Goal: Use online tool/utility: Utilize a website feature to perform a specific function

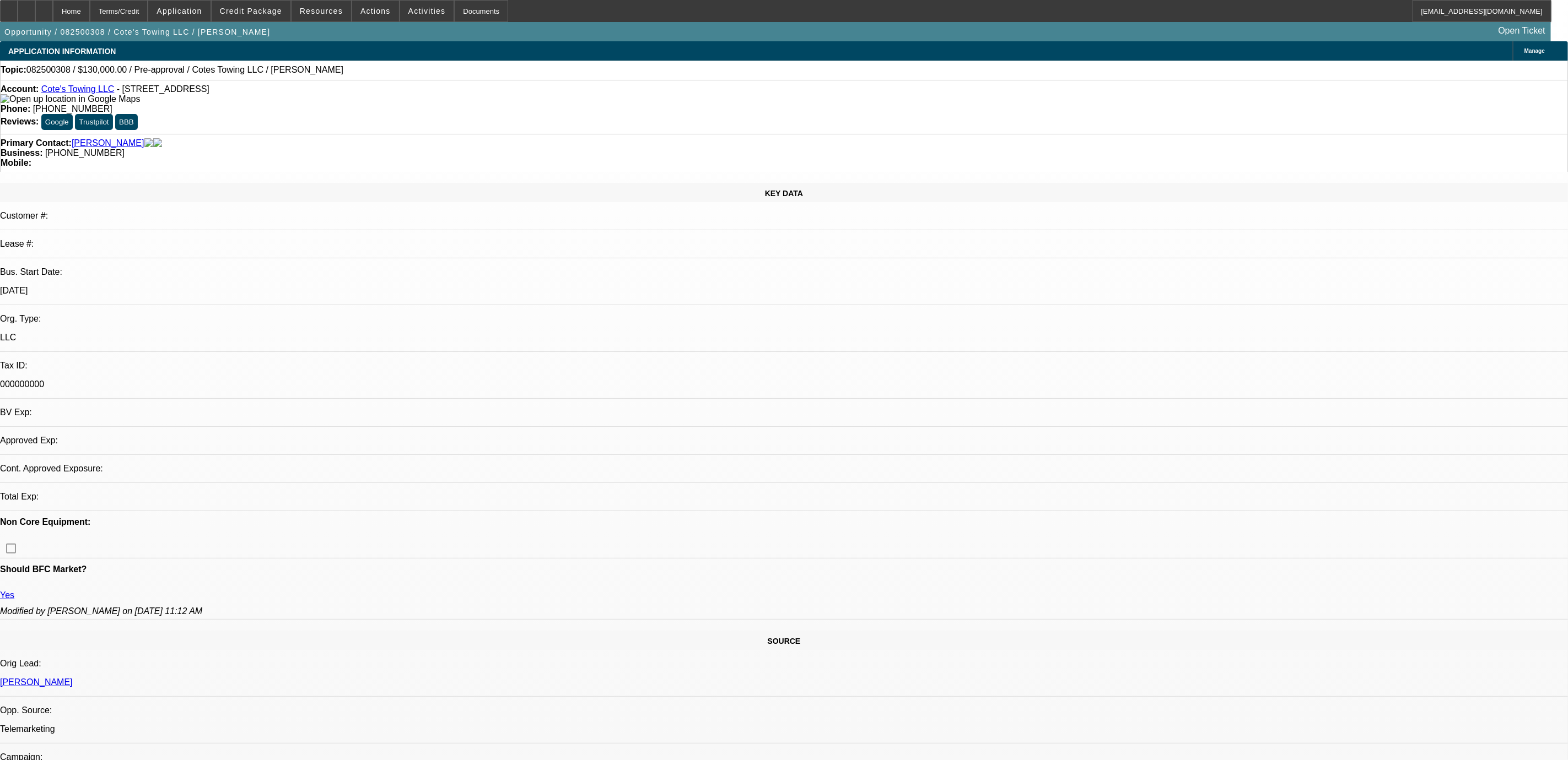
select select "0"
select select "2"
select select "0.1"
select select "1"
select select "2"
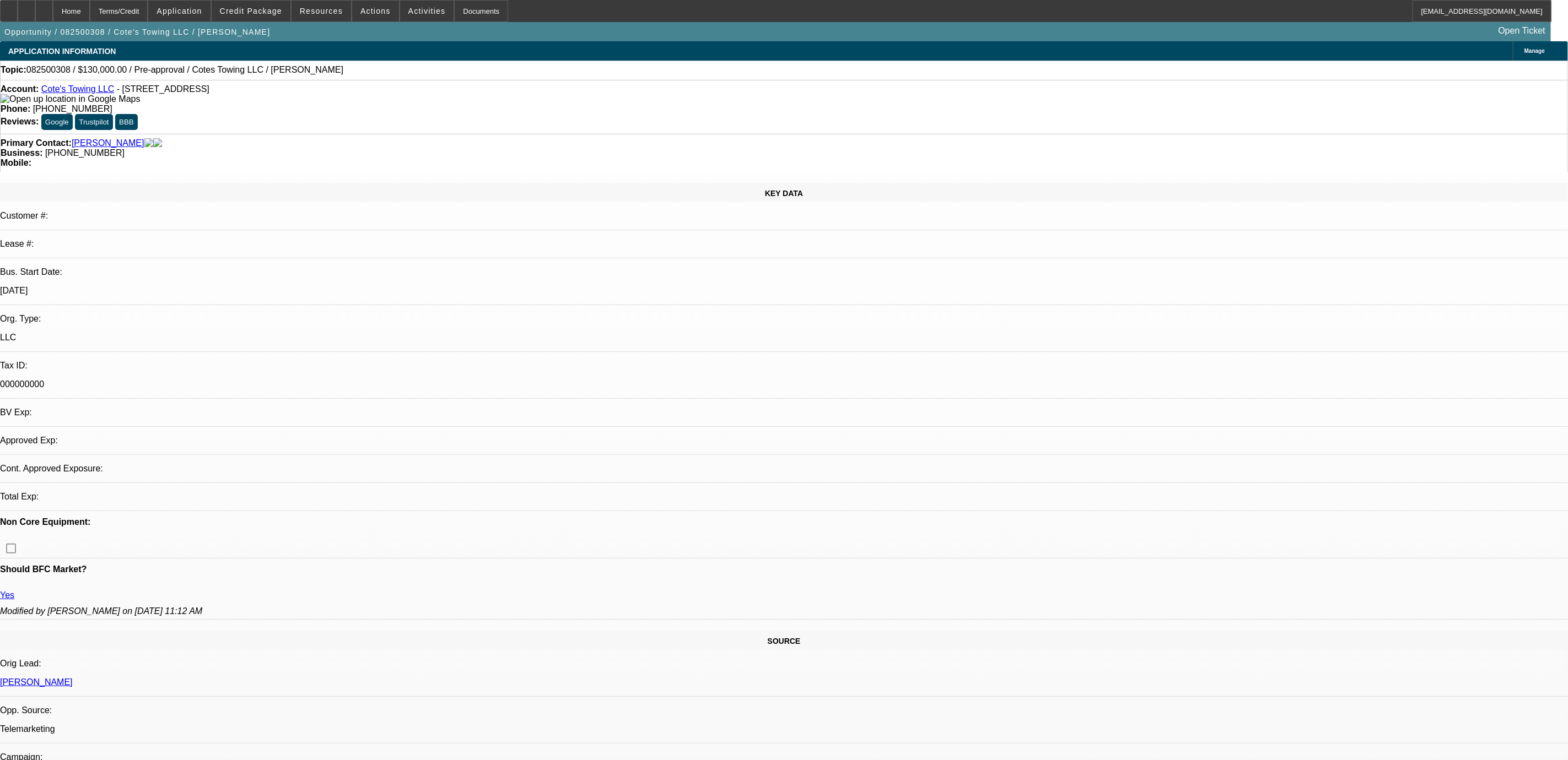
select select "4"
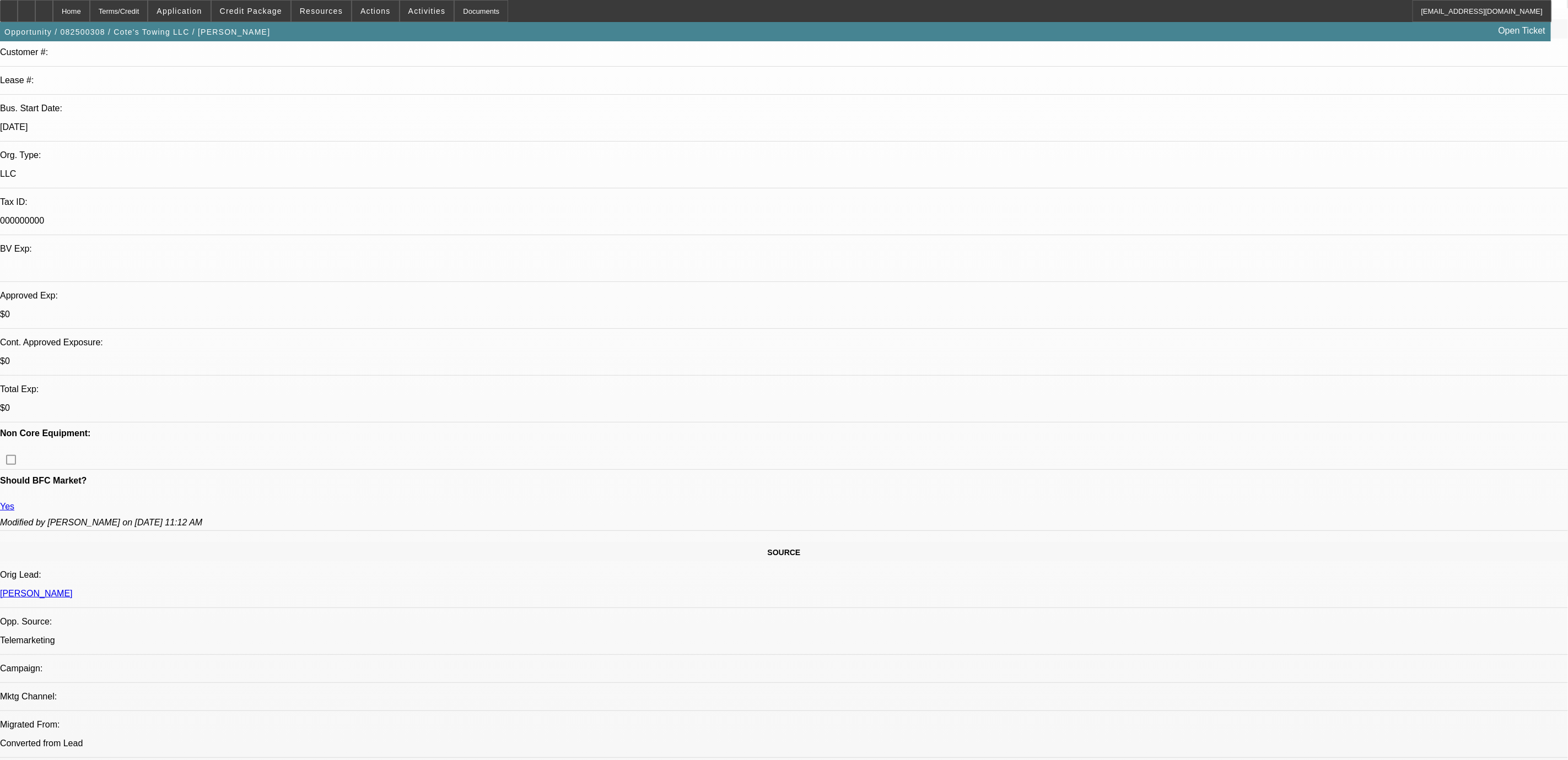
scroll to position [165, 0]
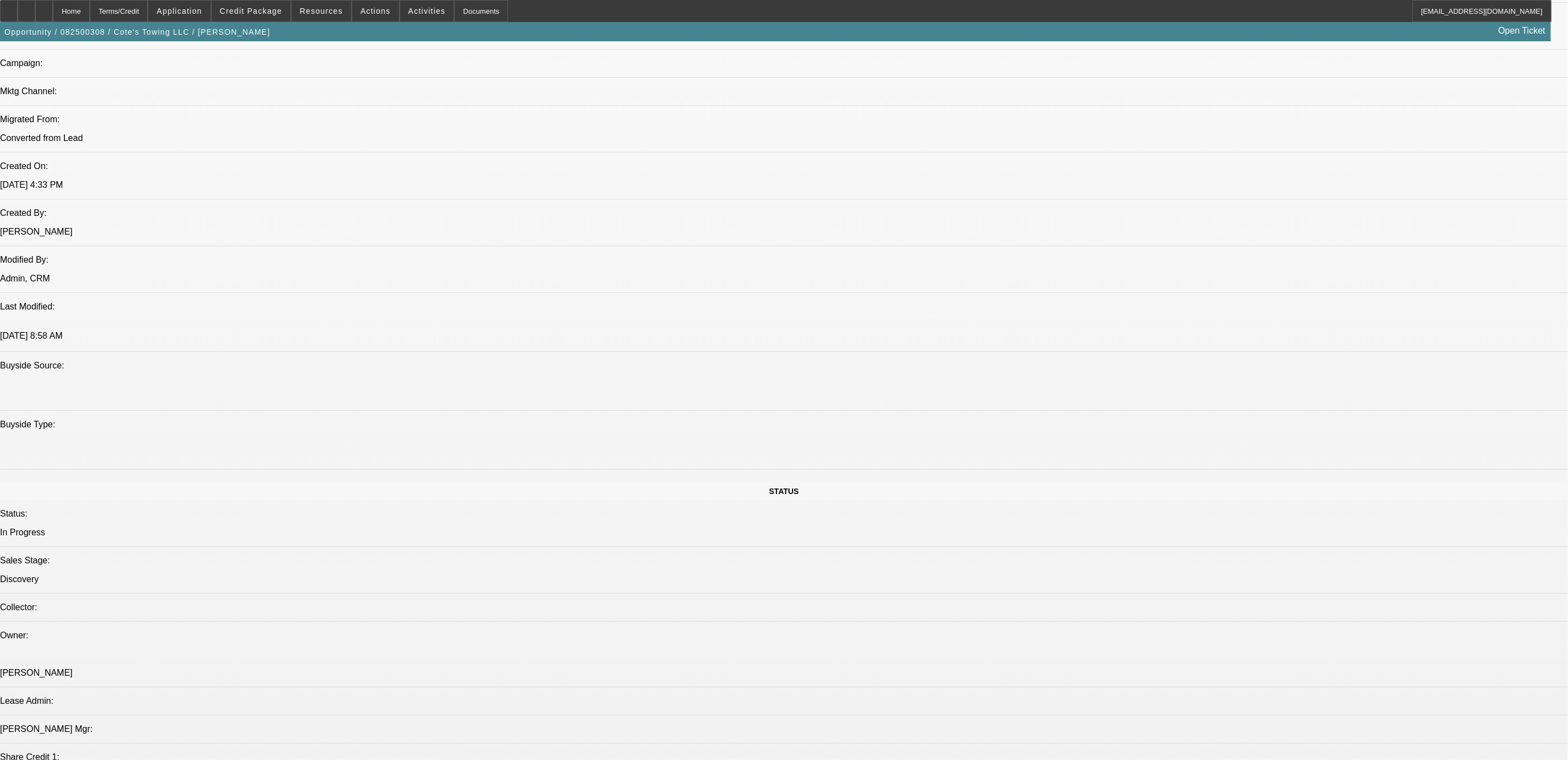
scroll to position [1322, 0]
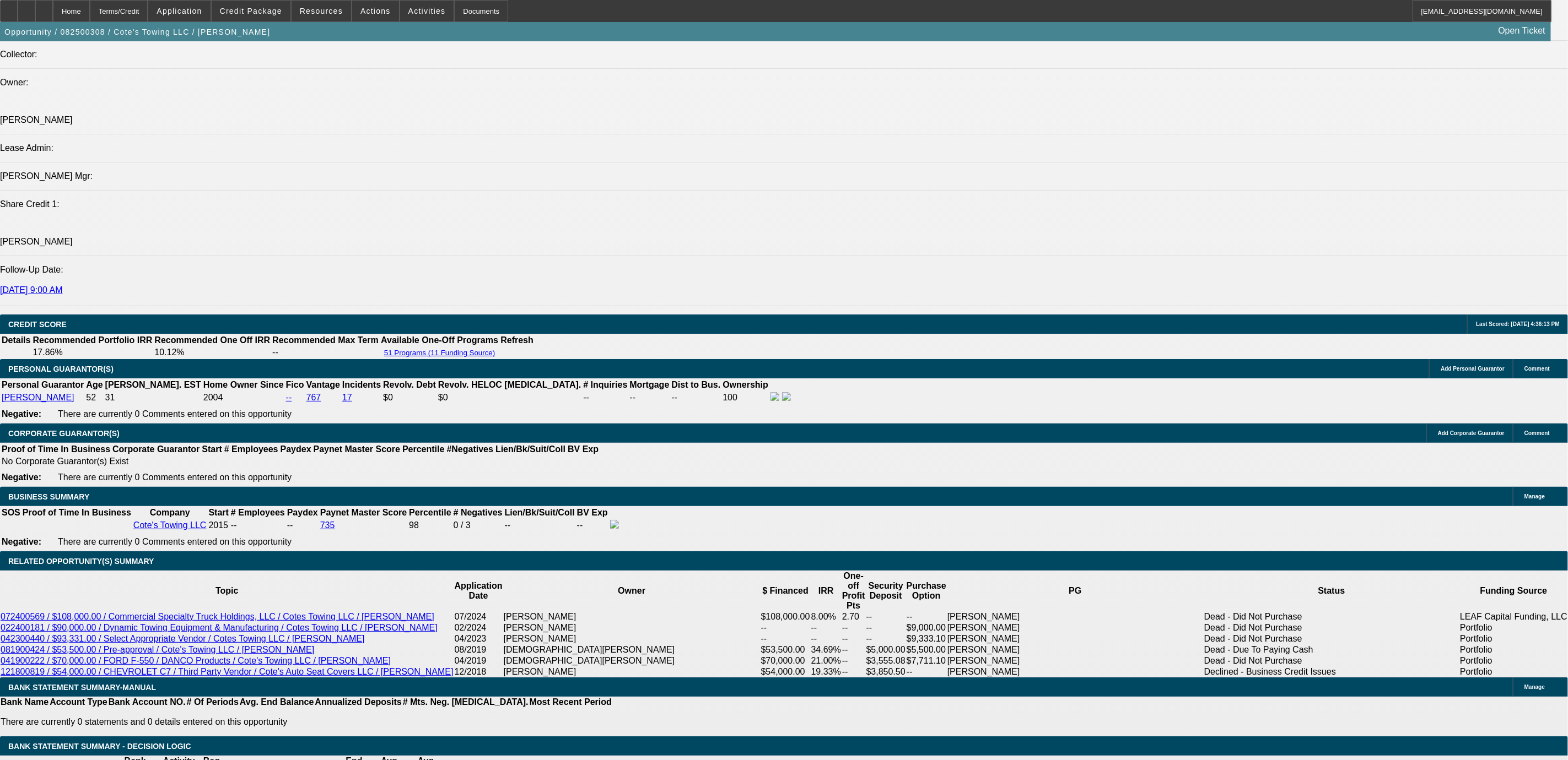
drag, startPoint x: 306, startPoint y: 379, endPoint x: 343, endPoint y: 377, distance: 37.1
drag, startPoint x: 756, startPoint y: 378, endPoint x: 1483, endPoint y: 262, distance: 736.2
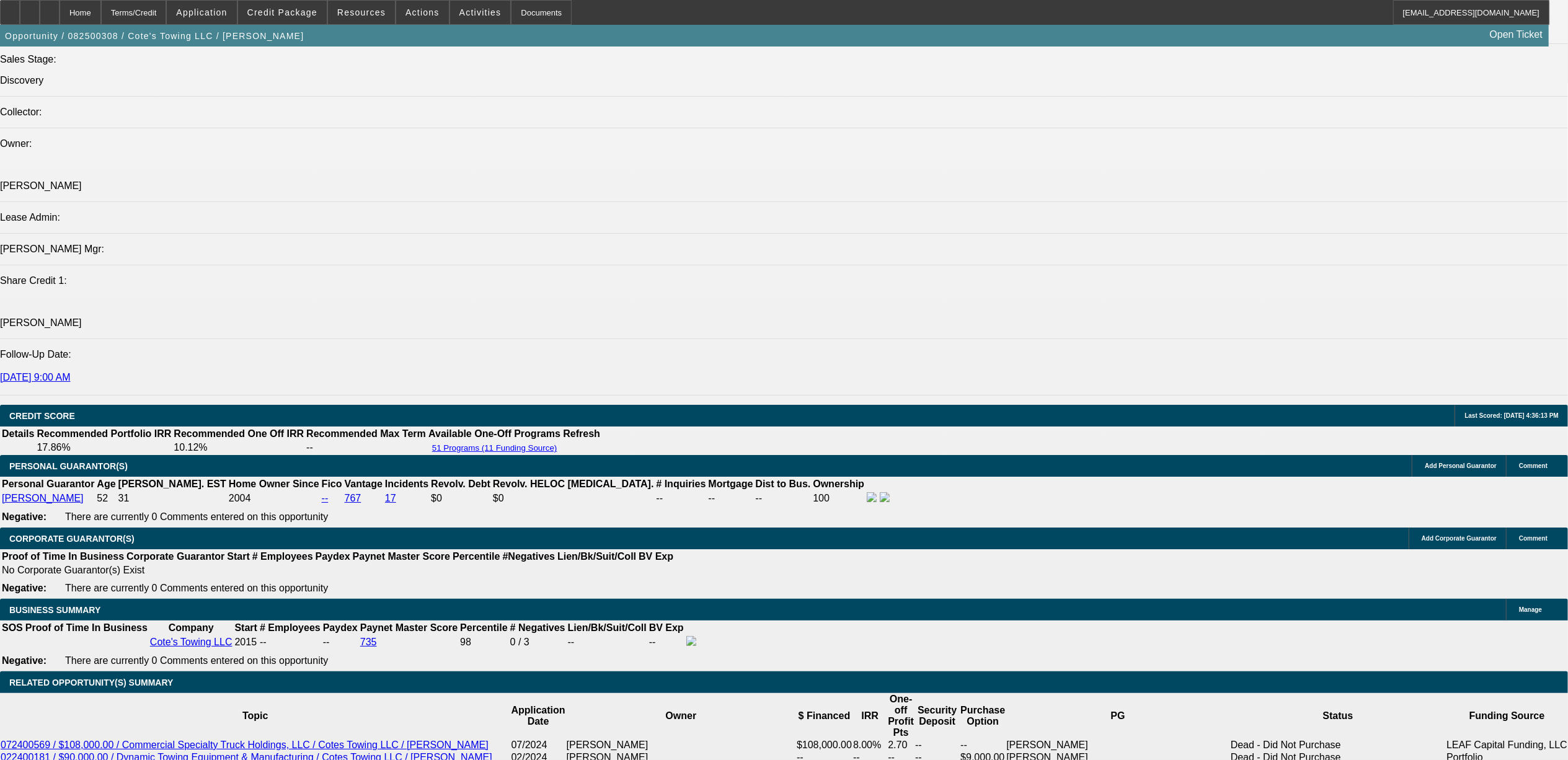
scroll to position [1479, 0]
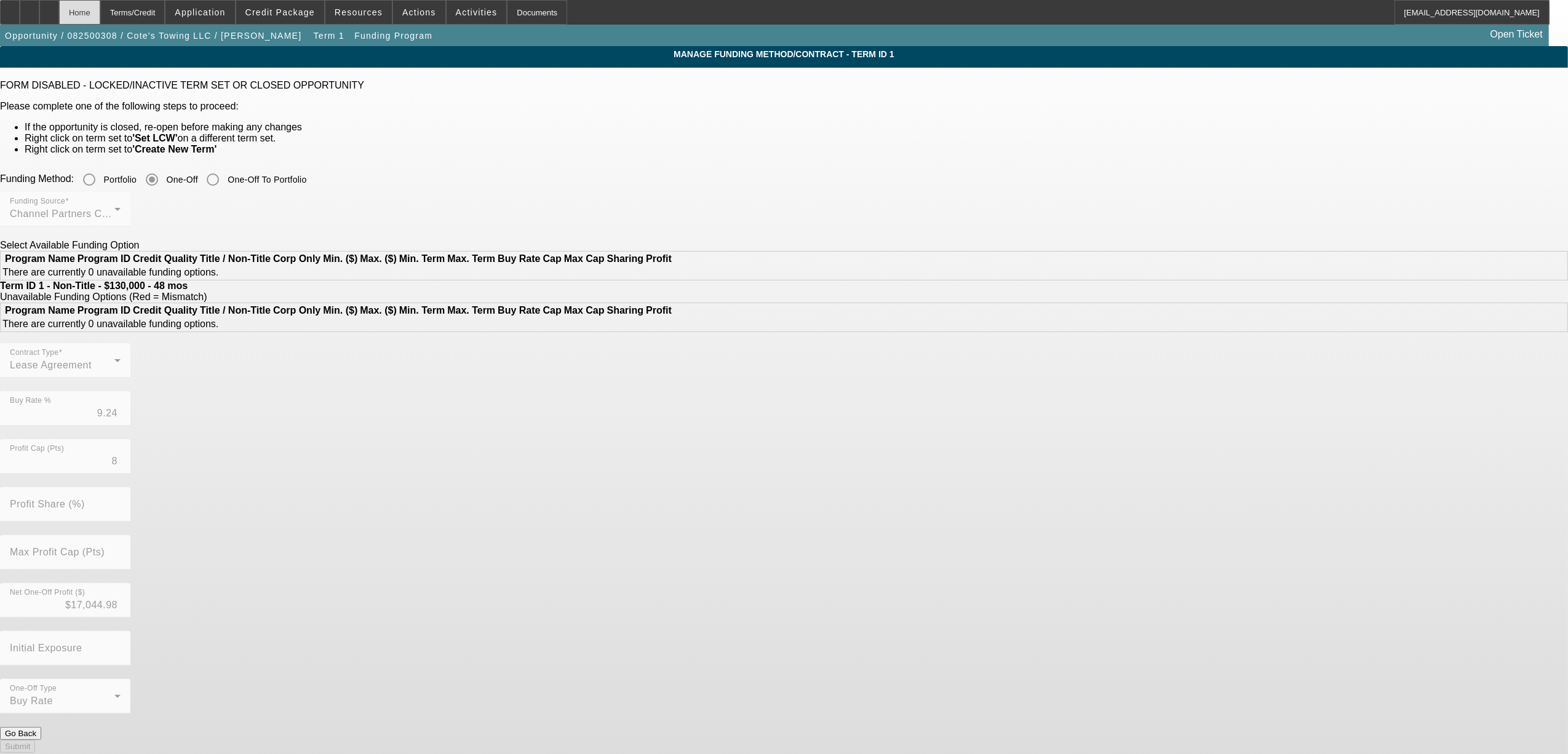
click at [100, 9] on div "Home" at bounding box center [80, 12] width 42 height 25
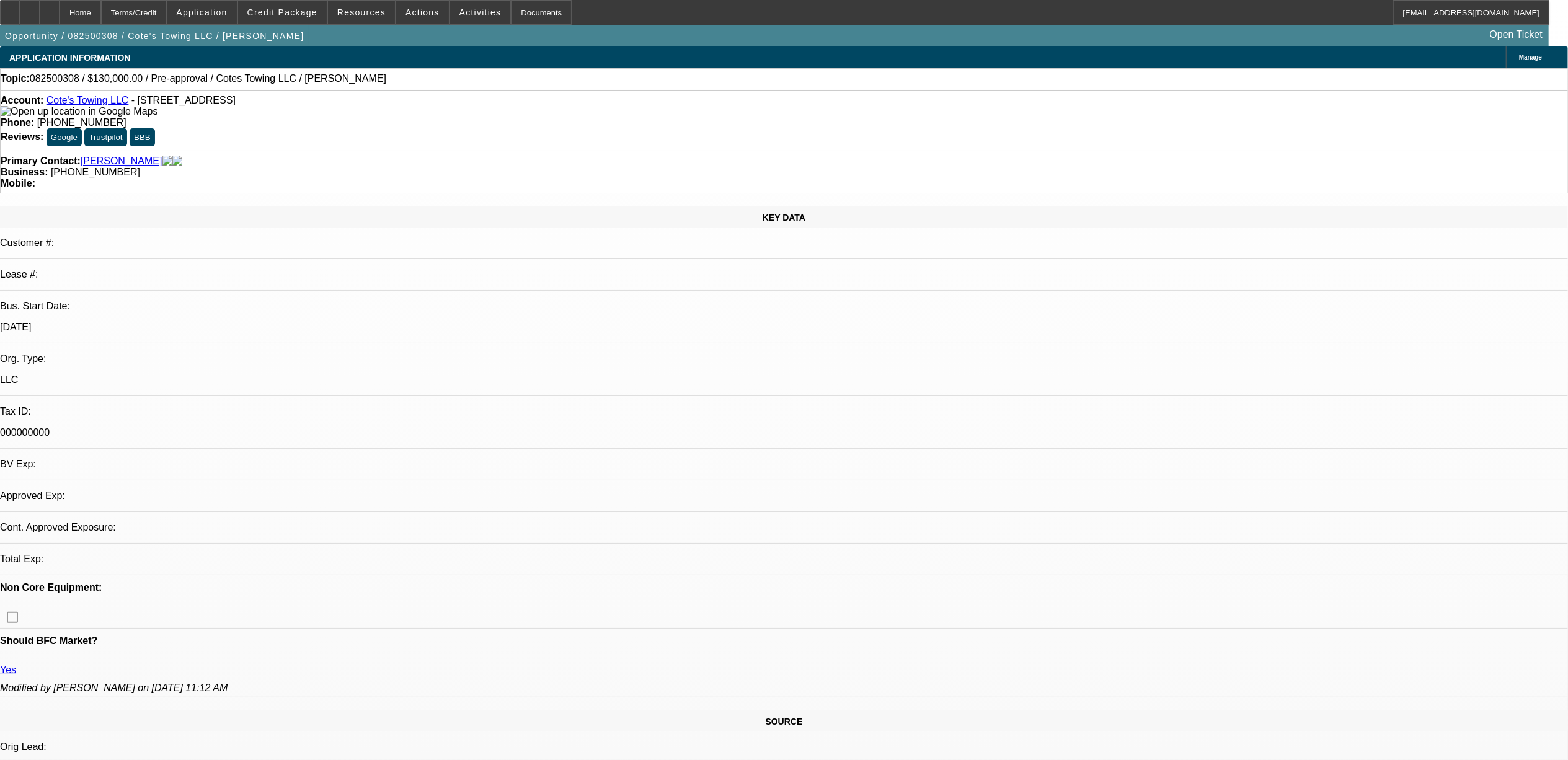
select select "0"
select select "2"
select select "0.1"
select select "4"
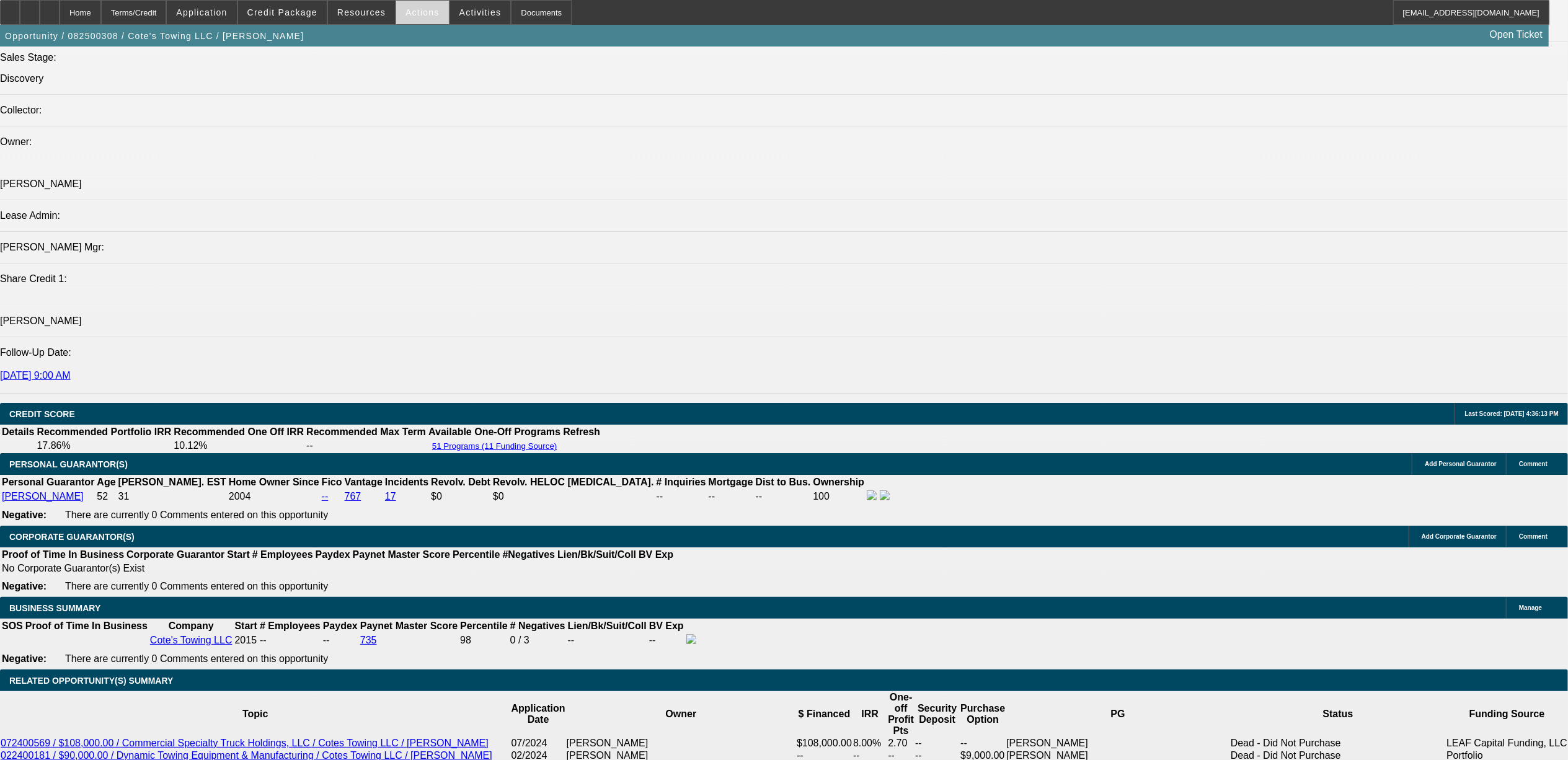
scroll to position [1157, 0]
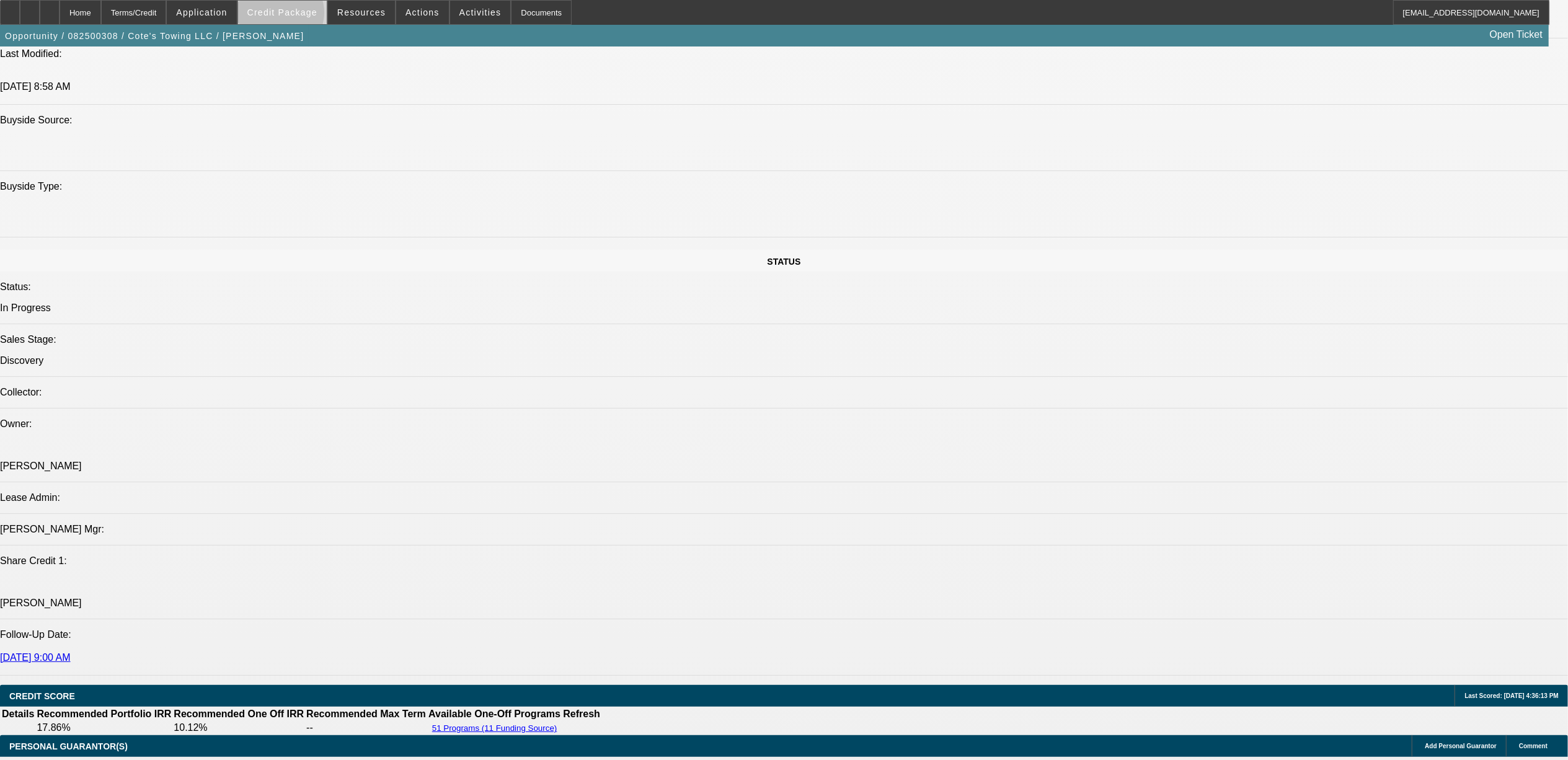
click at [303, 17] on button "Credit Package" at bounding box center [282, 12] width 89 height 24
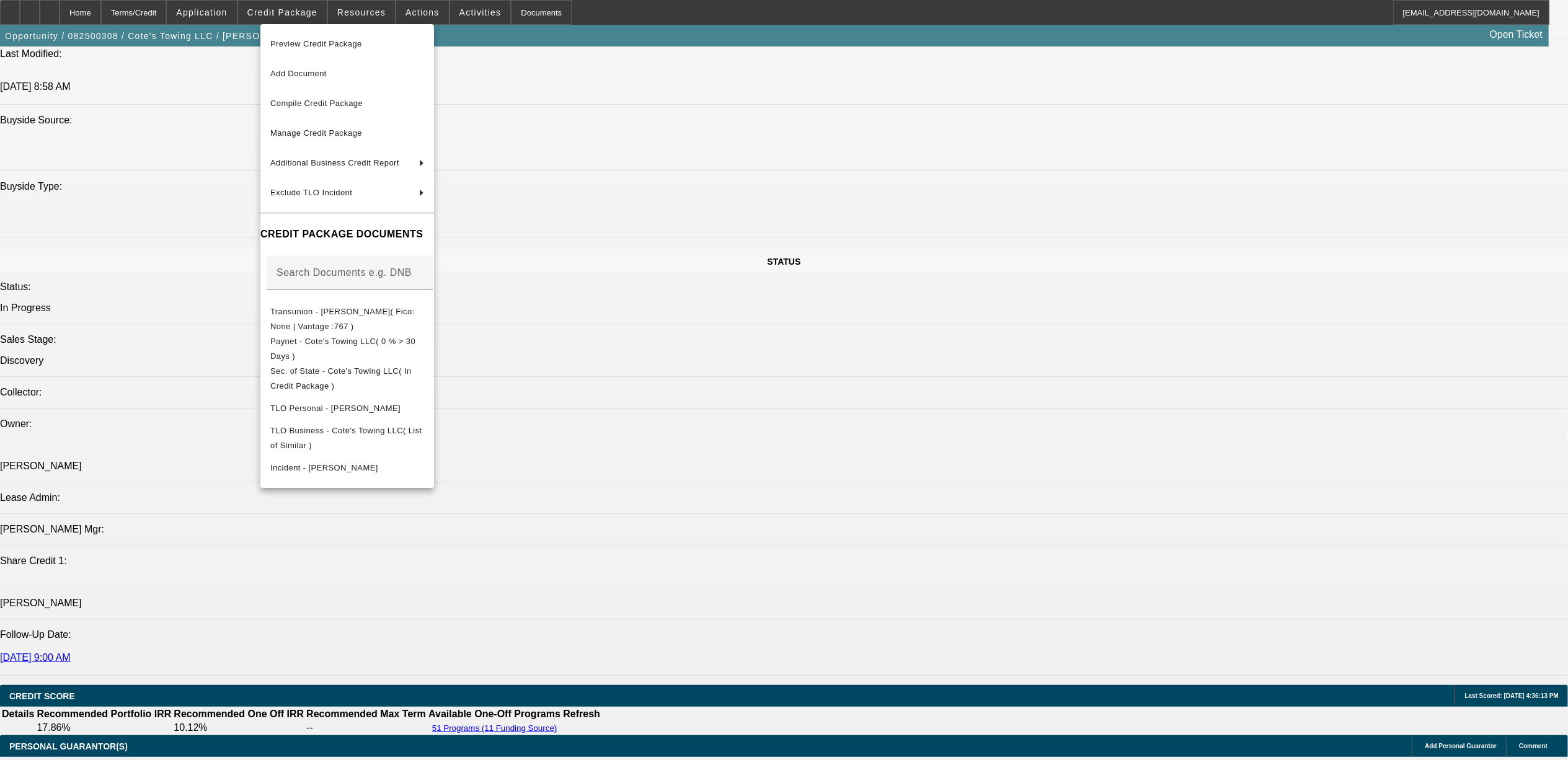
click at [707, 571] on div at bounding box center [784, 380] width 1568 height 760
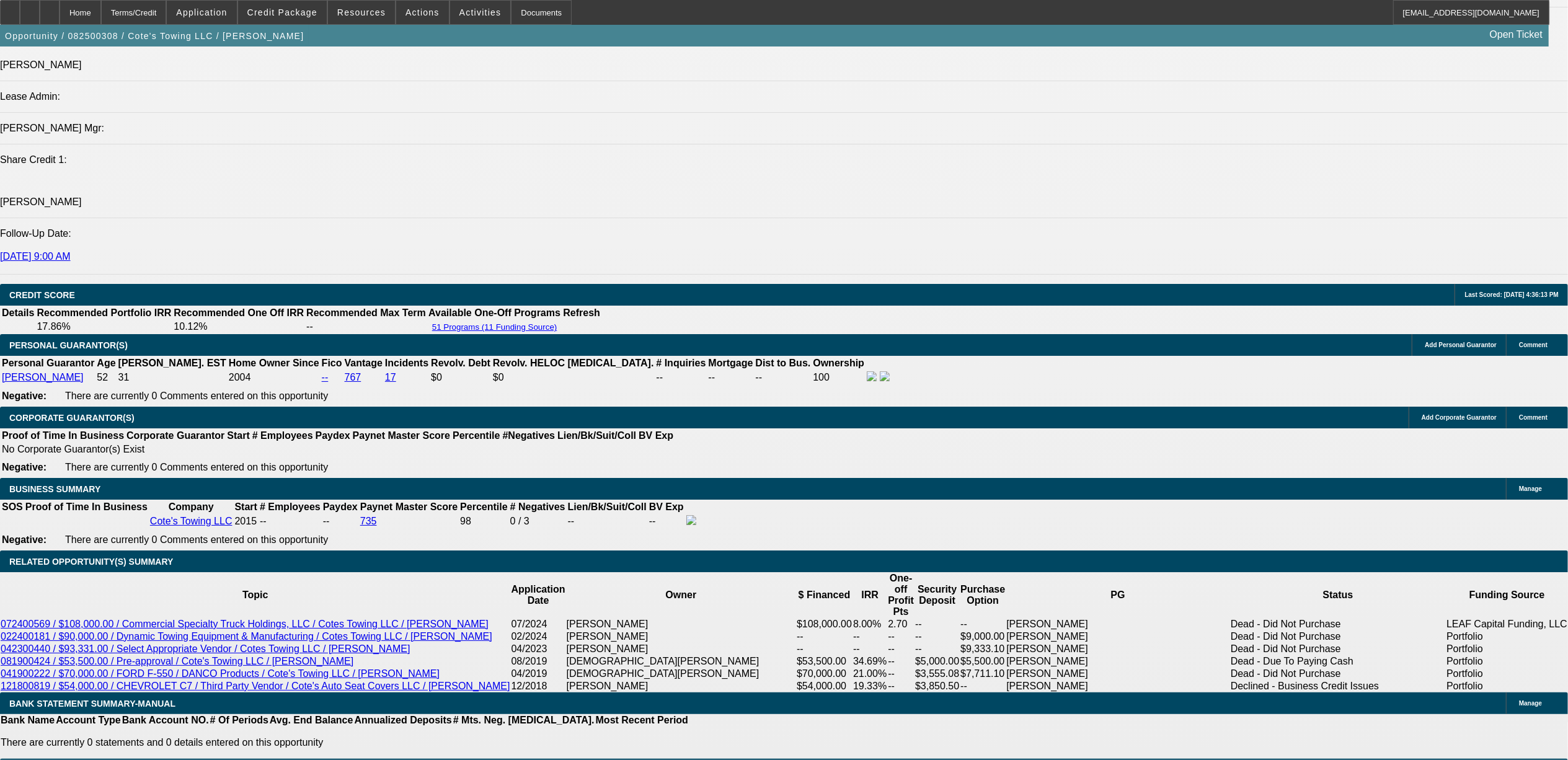
scroll to position [1571, 0]
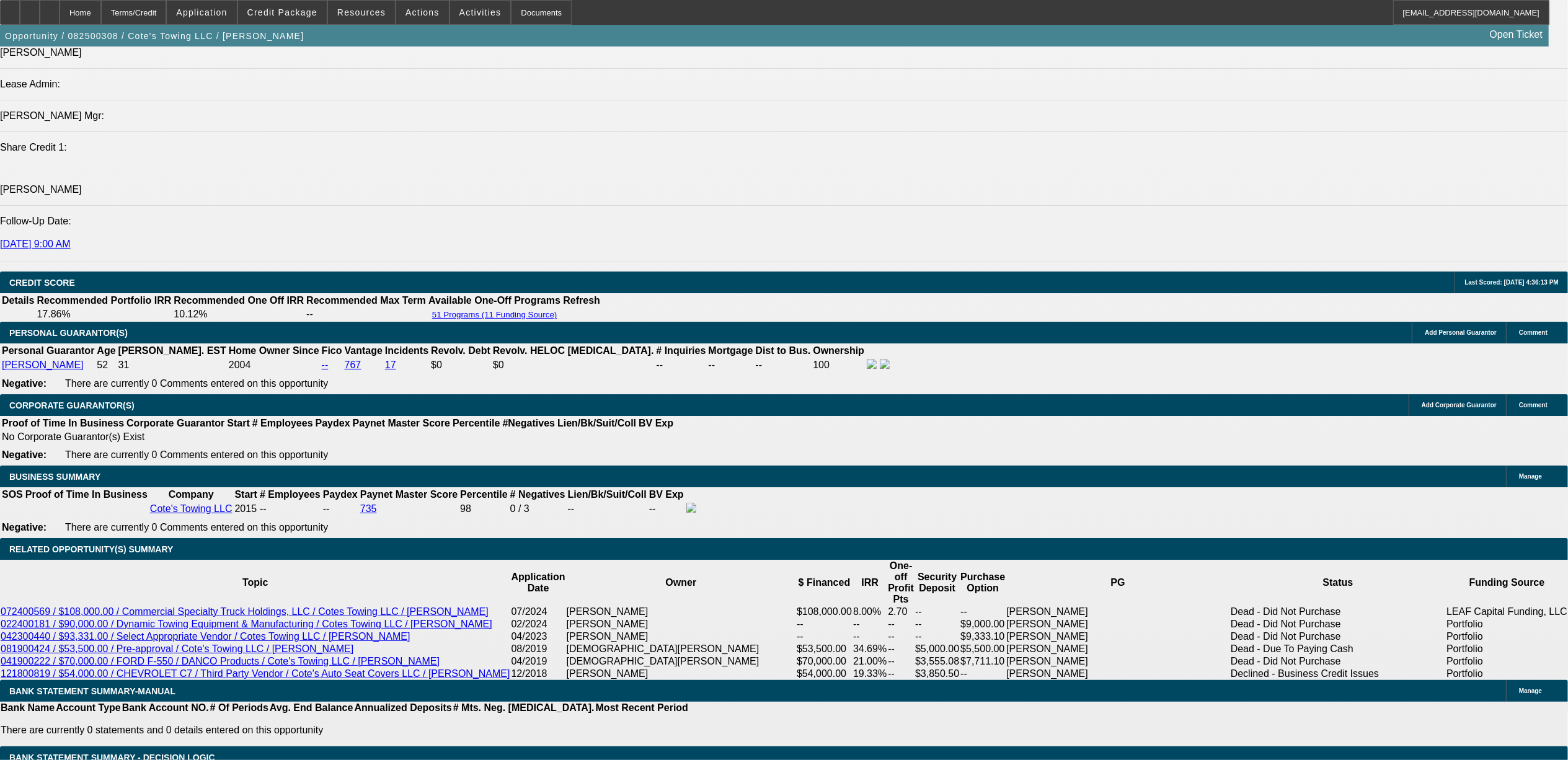
drag, startPoint x: 310, startPoint y: 417, endPoint x: 639, endPoint y: 405, distance: 329.2
drag, startPoint x: 689, startPoint y: 412, endPoint x: 1439, endPoint y: 237, distance: 770.1
